Goal: Information Seeking & Learning: Learn about a topic

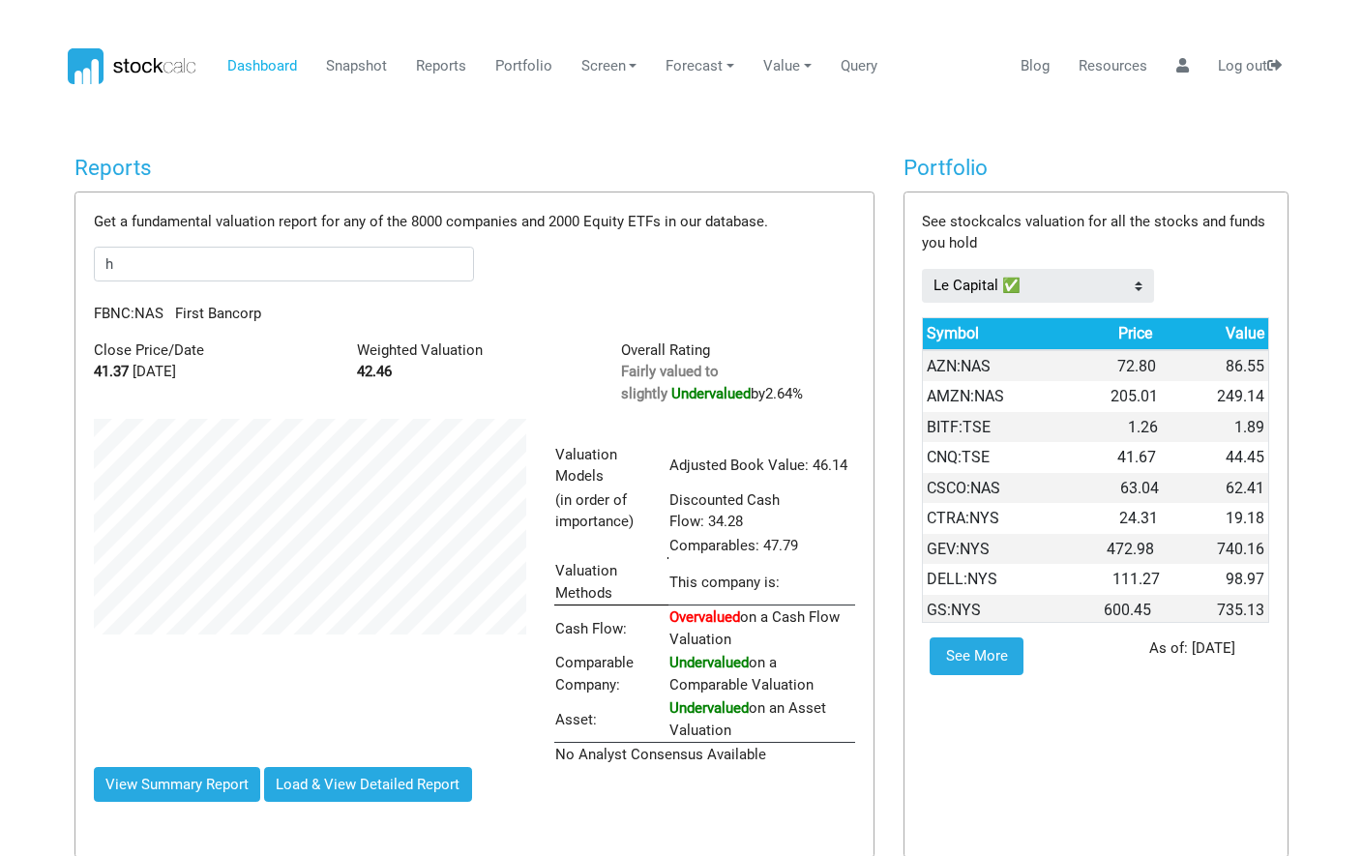
scroll to position [347, 461]
click at [259, 288] on span "Huntington Bancshares" at bounding box center [288, 293] width 203 height 17
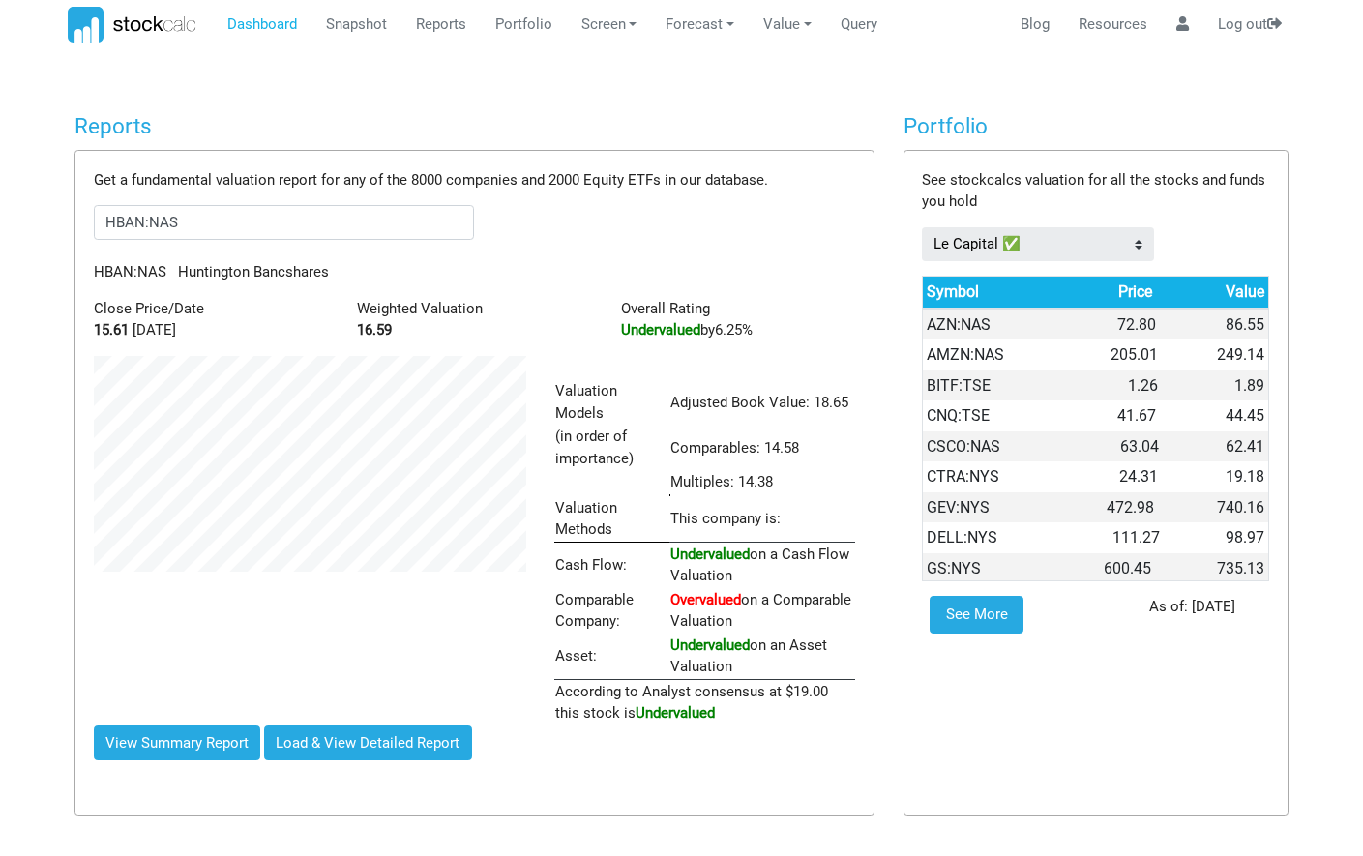
scroll to position [0, 0]
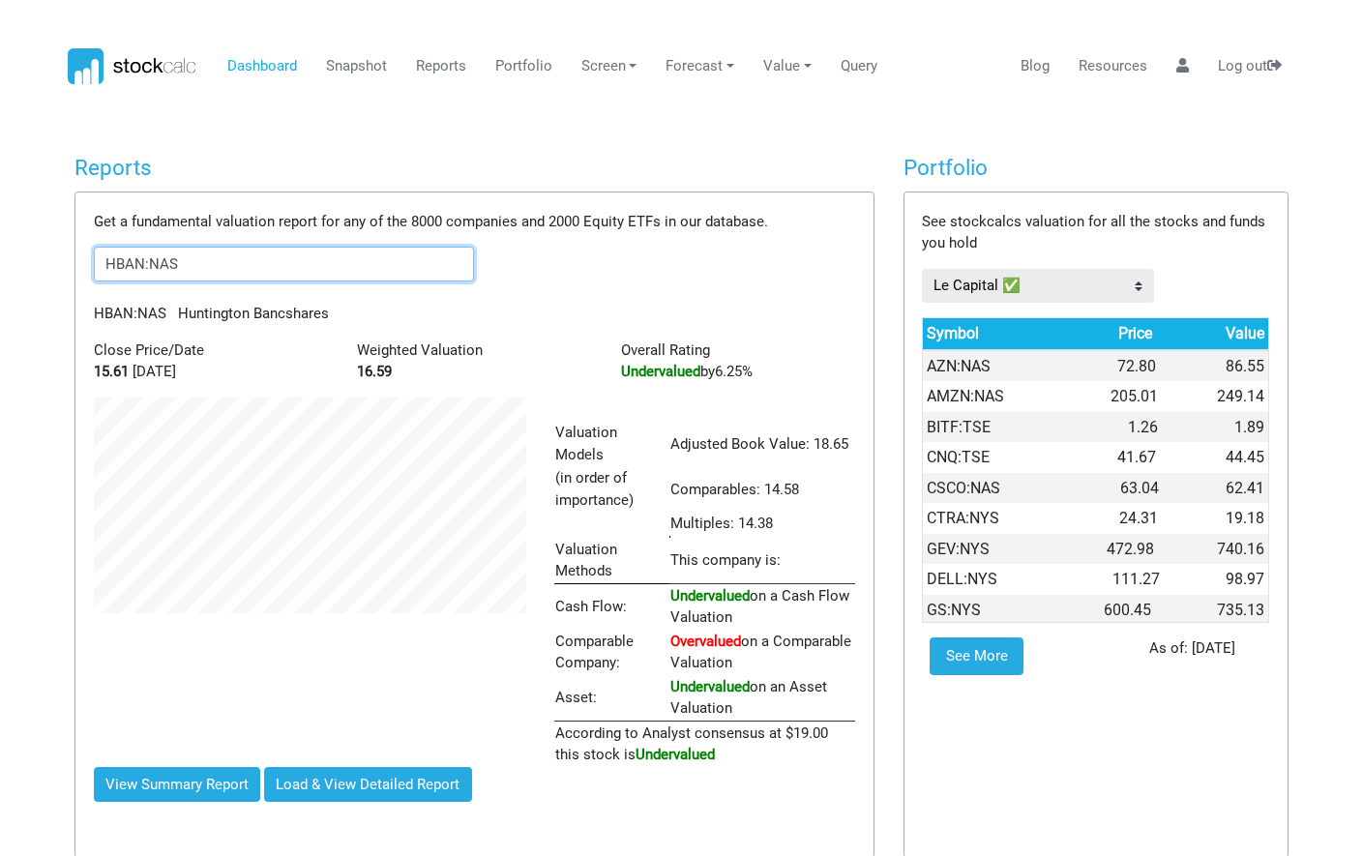
drag, startPoint x: 189, startPoint y: 264, endPoint x: 47, endPoint y: 267, distance: 141.3
click at [47, 267] on body "Dashboard Snapshot Reports Portfolio Screen Stock Screener Sector ETF Industry …" at bounding box center [681, 428] width 1363 height 856
click at [240, 297] on span "United Community Banks" at bounding box center [288, 293] width 203 height 17
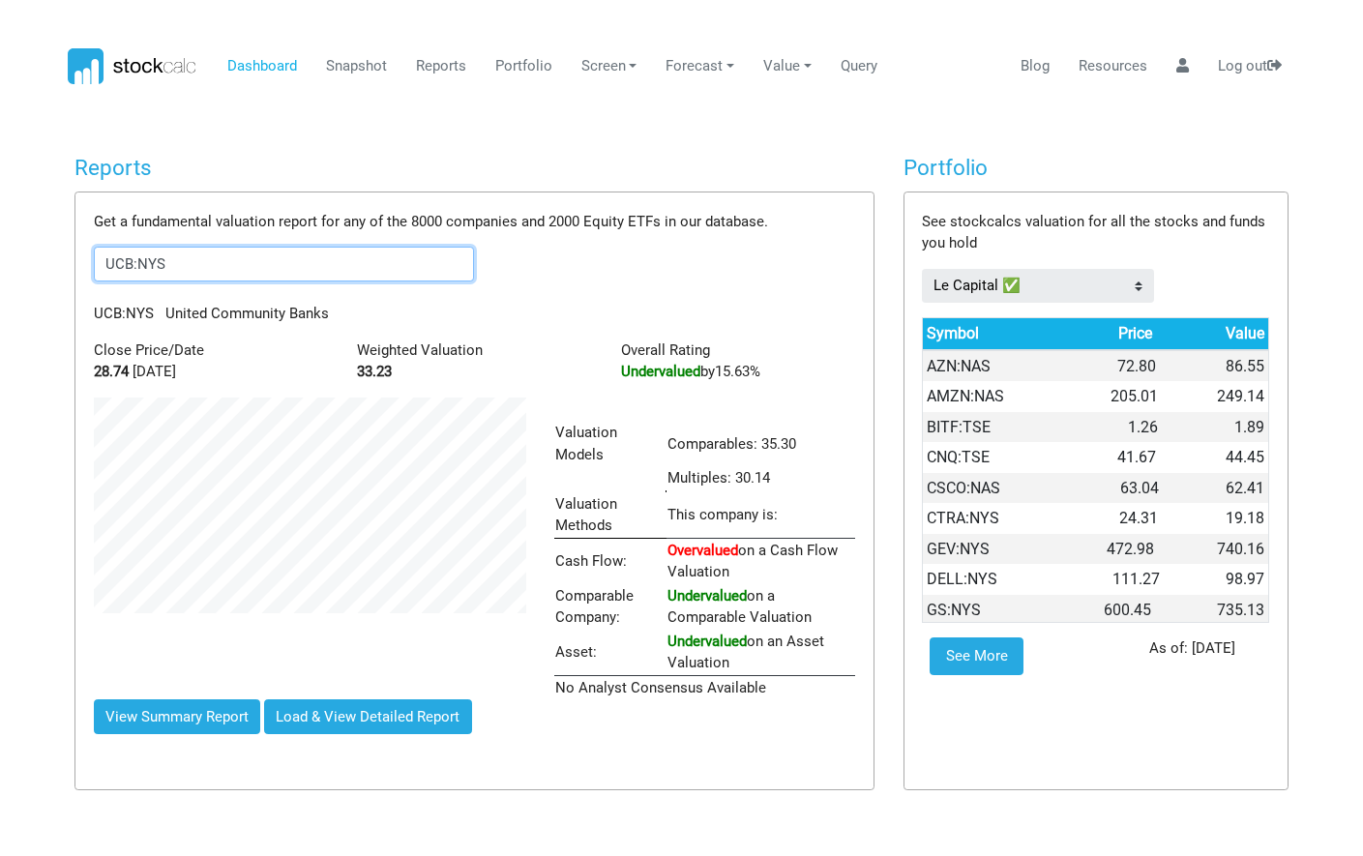
drag, startPoint x: 212, startPoint y: 268, endPoint x: -5, endPoint y: 269, distance: 216.7
click at [0, 269] on html "Dashboard Snapshot Reports Portfolio Screen Stock Screener Sector ETF Industry …" at bounding box center [681, 428] width 1363 height 856
click at [167, 292] on span "HBAN" at bounding box center [143, 293] width 87 height 17
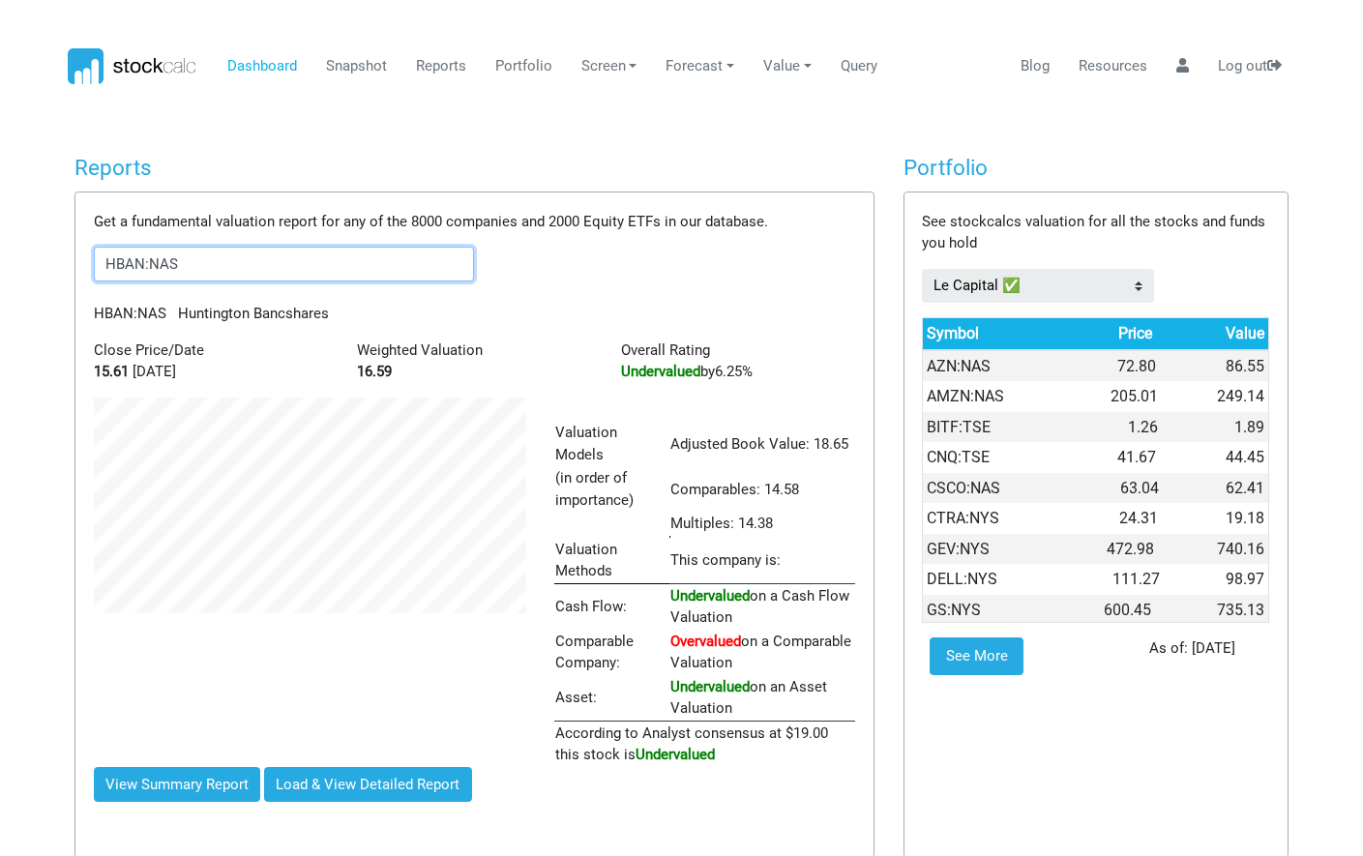
drag, startPoint x: 253, startPoint y: 268, endPoint x: -5, endPoint y: 259, distance: 257.5
click at [0, 259] on html "Dashboard Snapshot Reports Portfolio Screen Stock Screener Sector ETF Industry …" at bounding box center [681, 428] width 1363 height 856
click at [166, 295] on span "ABCB" at bounding box center [143, 293] width 87 height 17
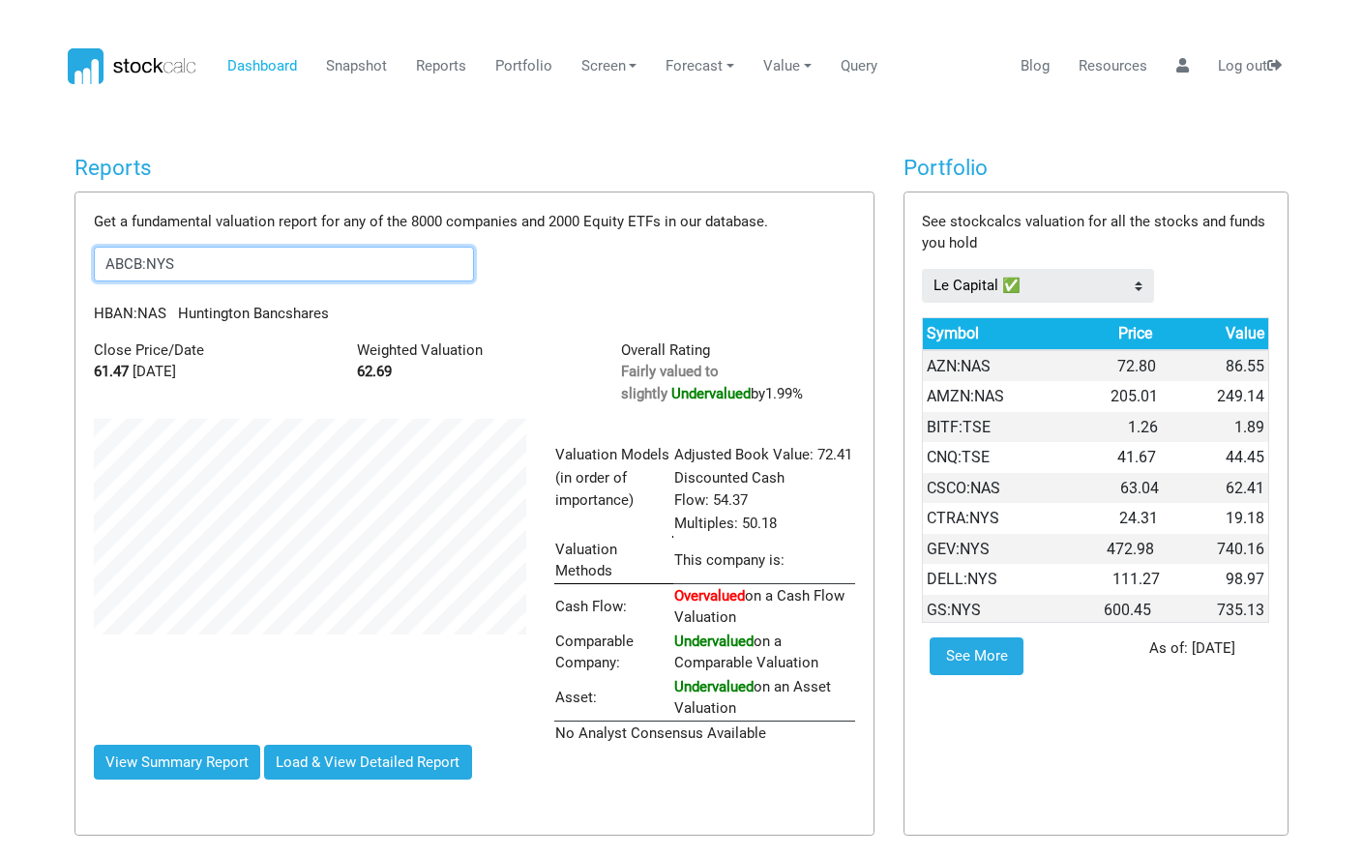
scroll to position [326, 461]
drag, startPoint x: 252, startPoint y: 264, endPoint x: -5, endPoint y: 268, distance: 256.4
click at [0, 268] on html "Dashboard Snapshot Reports Portfolio Screen Stock Screener Sector ETF Industry …" at bounding box center [681, 428] width 1363 height 856
click at [143, 293] on span "FBNC" at bounding box center [143, 293] width 87 height 17
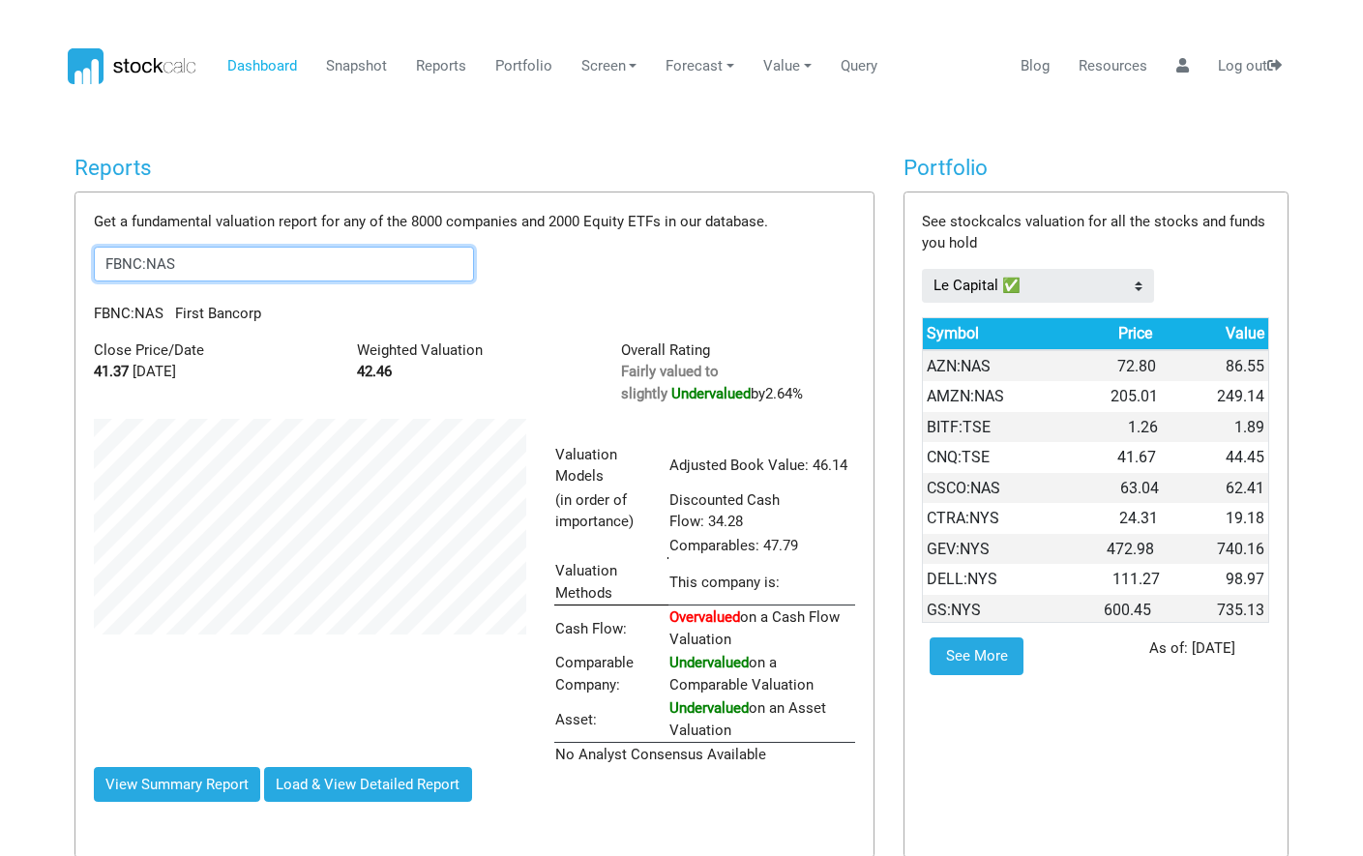
drag, startPoint x: 176, startPoint y: 267, endPoint x: -5, endPoint y: 266, distance: 180.9
click at [0, 266] on html "Dashboard Snapshot Reports Portfolio Screen Stock Screener Sector ETF Industry …" at bounding box center [681, 428] width 1363 height 856
click at [159, 305] on li "UCB United Community Banks NYS" at bounding box center [278, 294] width 368 height 25
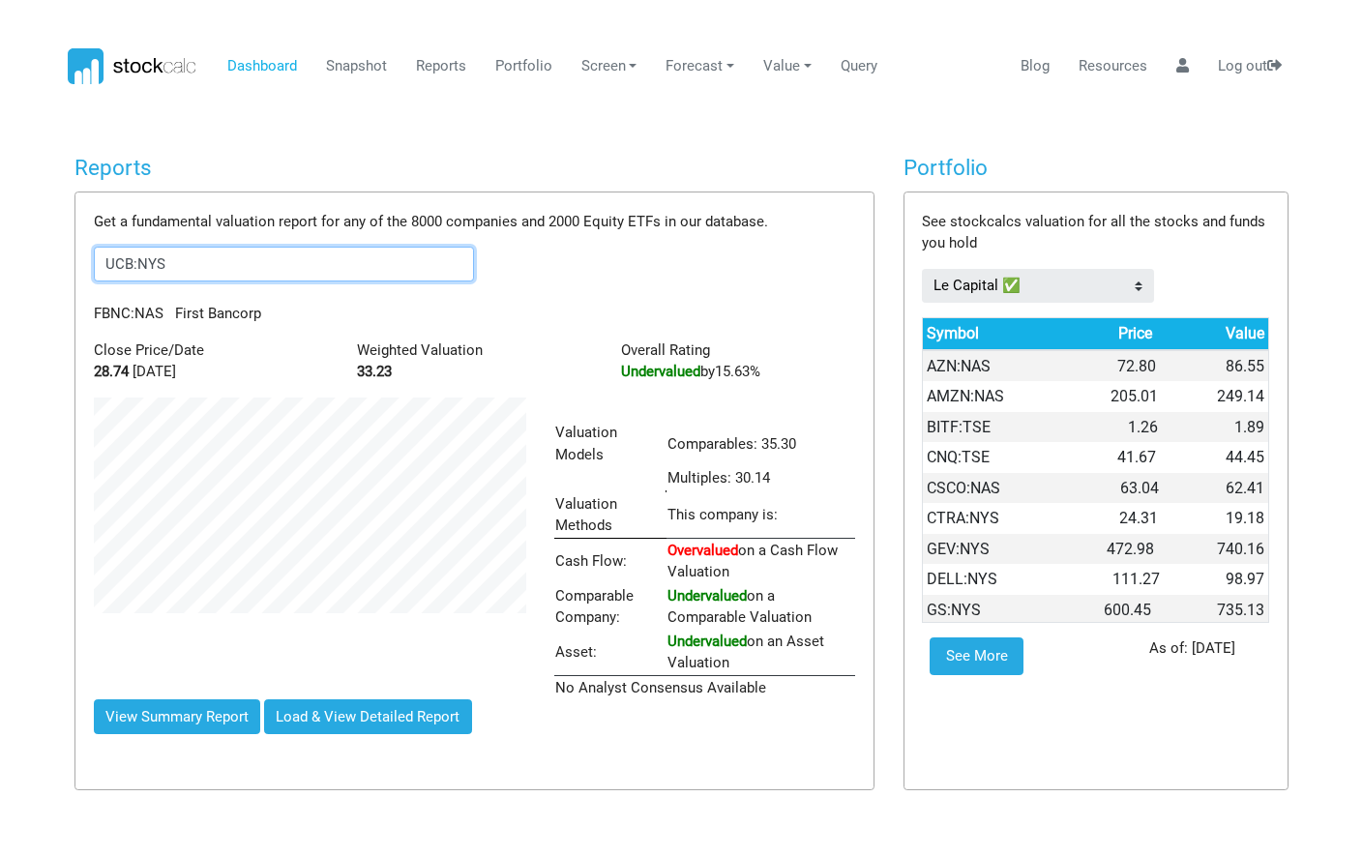
scroll to position [302, 461]
click at [619, 264] on form "UCB:NYS" at bounding box center [474, 264] width 761 height 35
drag, startPoint x: 291, startPoint y: 272, endPoint x: 15, endPoint y: 271, distance: 276.7
click at [15, 271] on body "Dashboard Snapshot Reports Portfolio Screen Stock Screener Sector ETF Industry …" at bounding box center [681, 428] width 1363 height 856
click at [149, 261] on input "cash" at bounding box center [284, 264] width 381 height 35
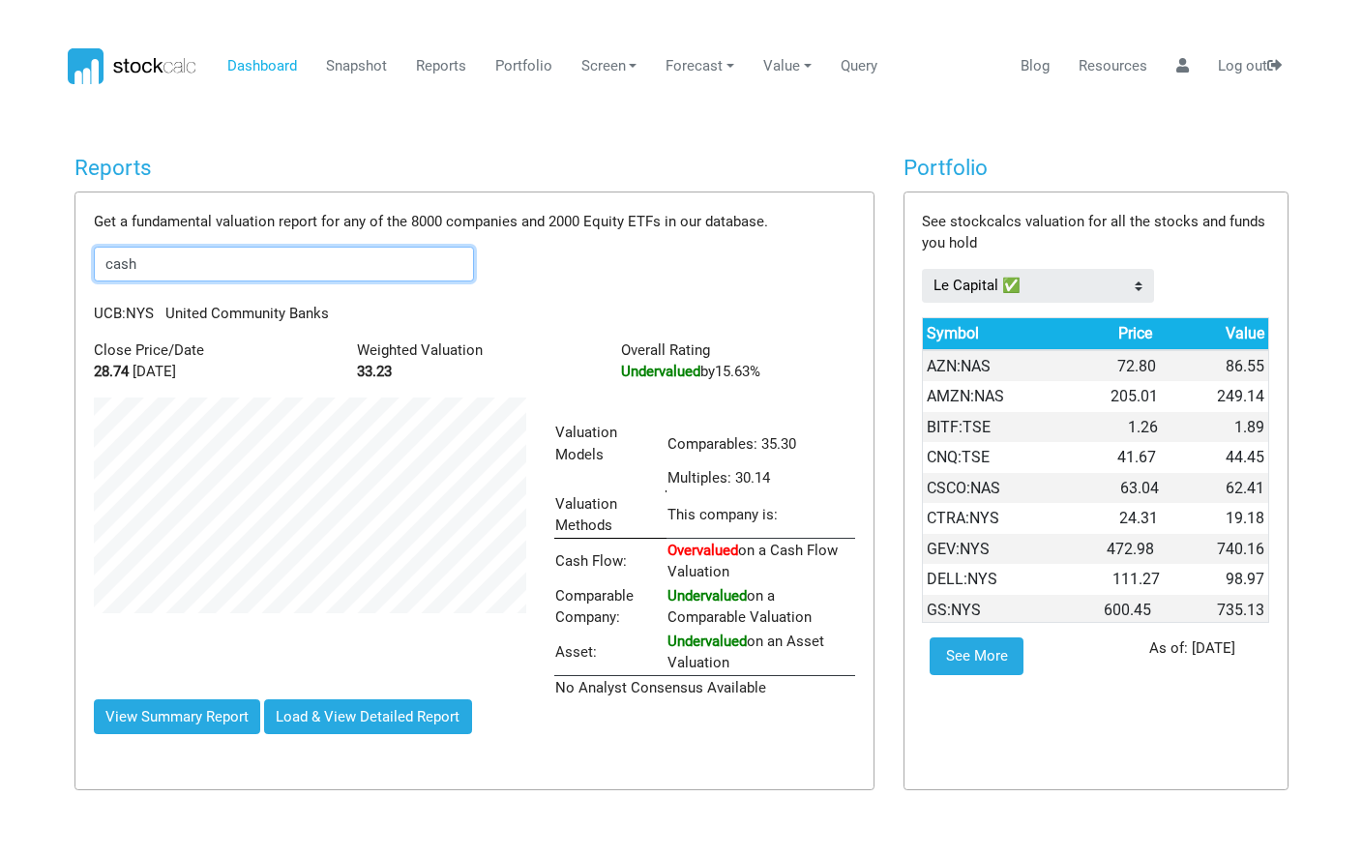
type input "cash"
drag, startPoint x: 145, startPoint y: 264, endPoint x: 29, endPoint y: 263, distance: 116.1
click at [29, 263] on body "Dashboard Snapshot Reports Portfolio Screen Stock Screener Sector ETF Industry …" at bounding box center [681, 428] width 1363 height 856
type input "c"
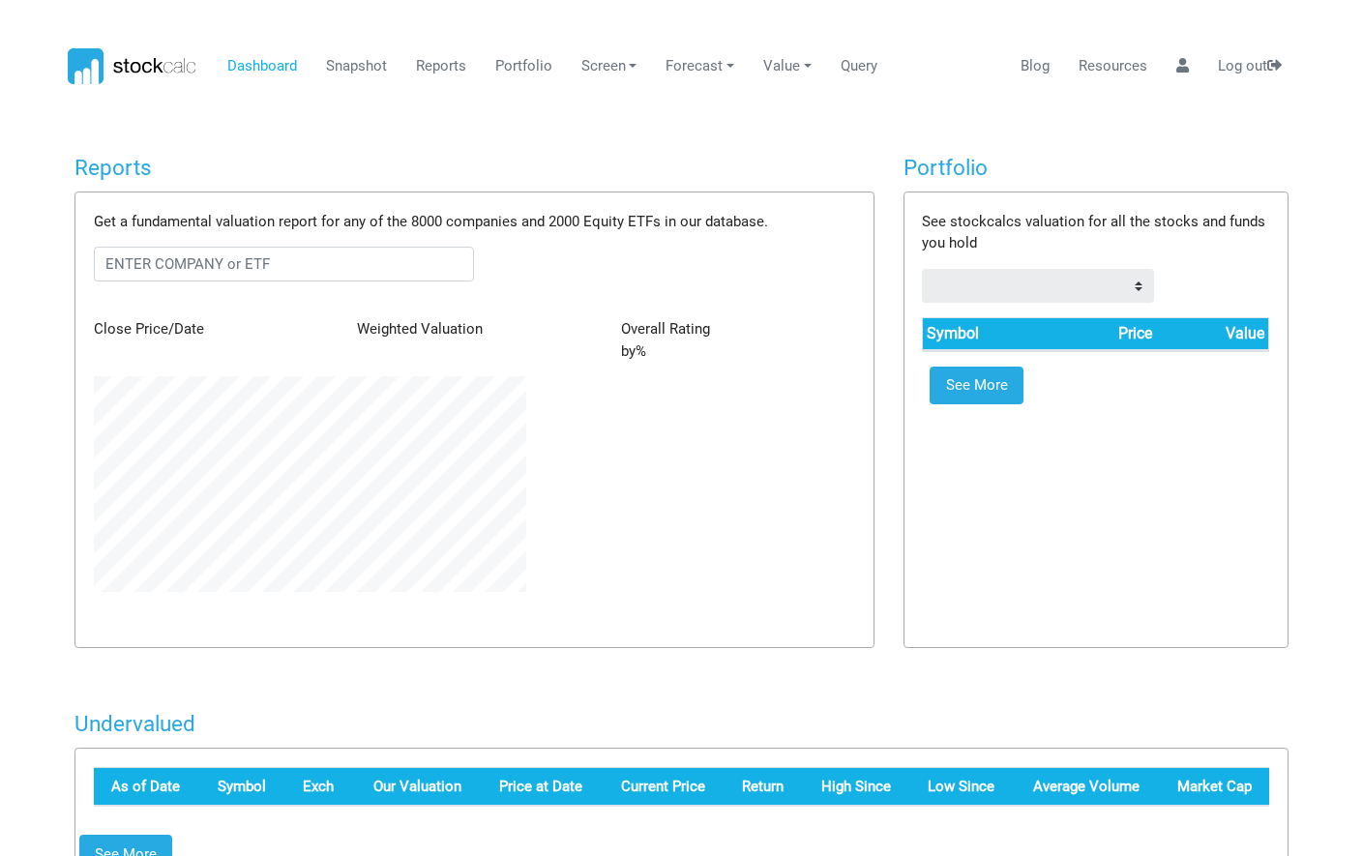
scroll to position [216, 461]
click at [283, 268] on input "text" at bounding box center [284, 264] width 381 height 35
type input "cash"
